Goal: Navigation & Orientation: Find specific page/section

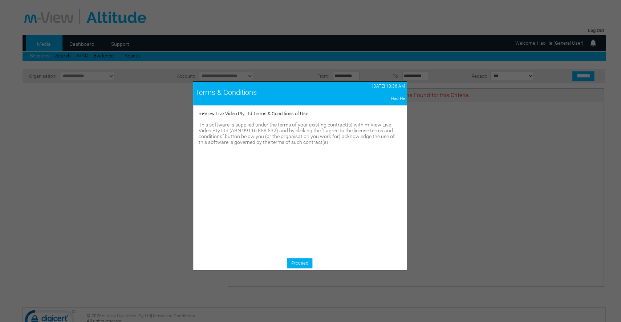
click at [265, 145] on span "This software is supplied under the terms of your existing contract(s) with m-V…" at bounding box center [297, 133] width 196 height 23
click at [303, 263] on link "Proceed" at bounding box center [299, 263] width 25 height 10
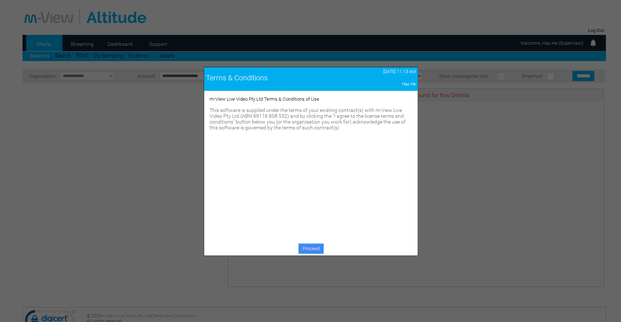
click at [305, 247] on link "Proceed" at bounding box center [310, 248] width 25 height 10
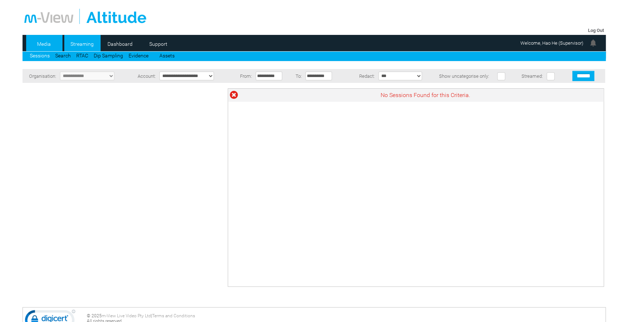
click at [85, 43] on link "Streaming" at bounding box center [81, 43] width 35 height 11
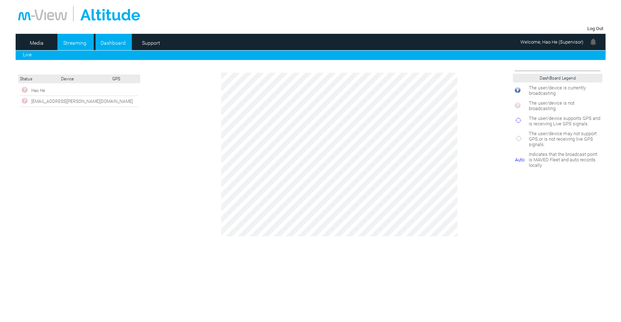
click at [107, 43] on link "Dashboard" at bounding box center [112, 42] width 35 height 11
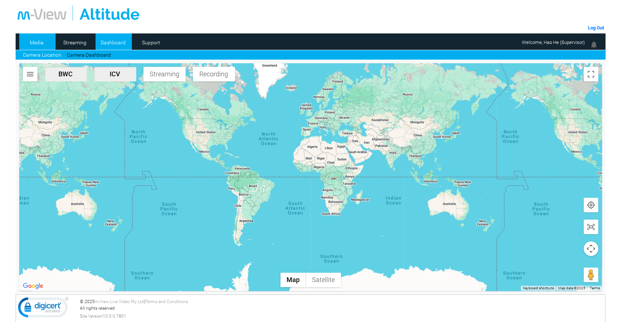
click at [41, 44] on link "Media" at bounding box center [36, 42] width 35 height 11
